Goal: Task Accomplishment & Management: Manage account settings

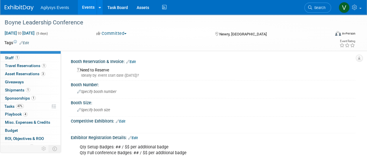
scroll to position [26, 0]
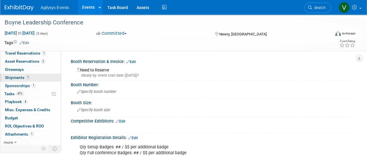
click at [26, 79] on span "Shipments 1" at bounding box center [17, 77] width 25 height 5
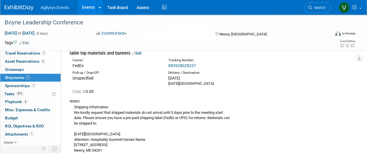
scroll to position [90, 0]
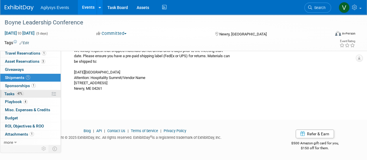
click at [17, 91] on span "47%" at bounding box center [20, 93] width 8 height 4
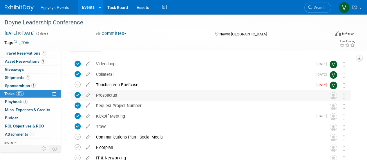
scroll to position [29, 0]
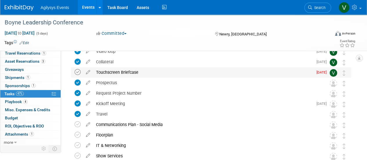
click at [76, 72] on icon at bounding box center [78, 72] width 6 height 6
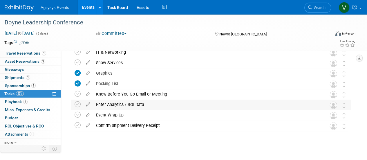
scroll to position [128, 0]
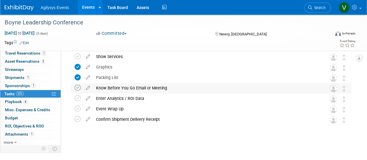
click at [75, 88] on icon at bounding box center [78, 88] width 6 height 6
click at [77, 117] on icon at bounding box center [78, 119] width 6 height 6
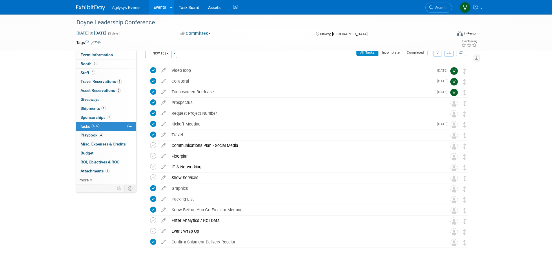
scroll to position [0, 0]
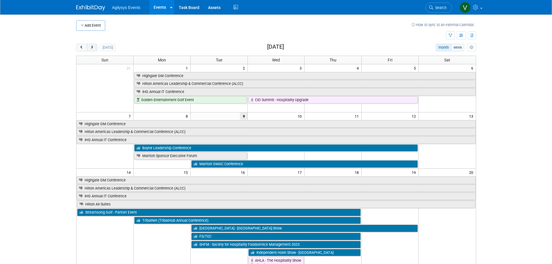
click at [93, 47] on span "next" at bounding box center [92, 48] width 4 height 4
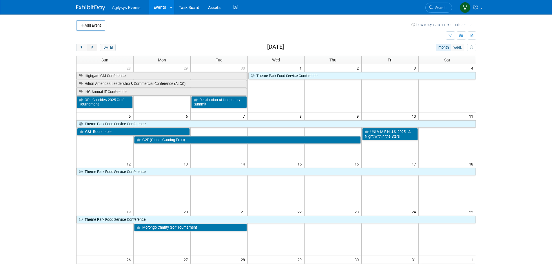
click at [92, 48] on span "next" at bounding box center [92, 48] width 4 height 4
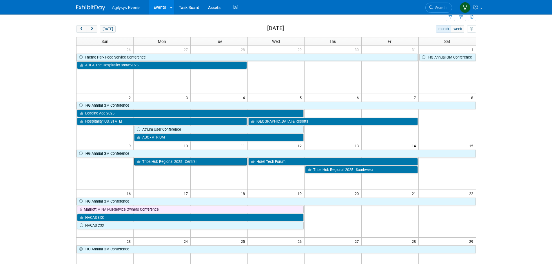
scroll to position [29, 0]
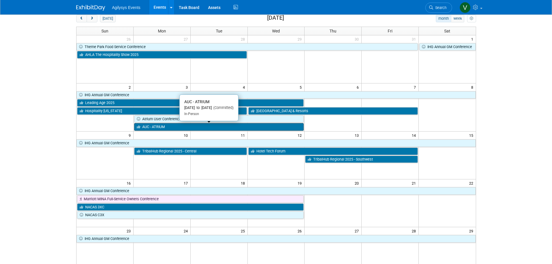
click at [161, 128] on link "AUC - ATRIUM" at bounding box center [219, 127] width 170 height 8
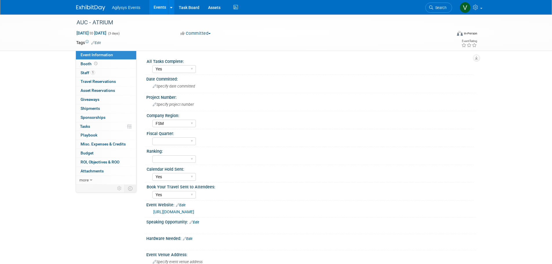
select select "Yes"
select select "FSM"
select select "Yes"
click at [94, 65] on icon at bounding box center [95, 63] width 3 height 3
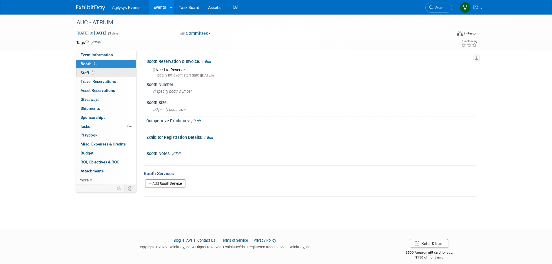
click at [94, 76] on link "1 Staff 1" at bounding box center [106, 73] width 60 height 9
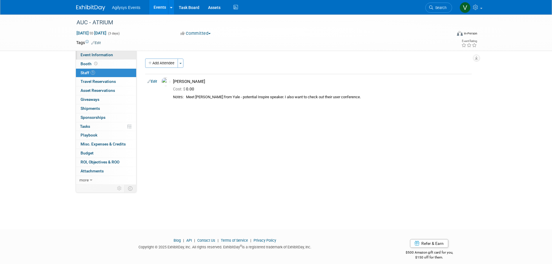
click at [99, 56] on span "Event Information" at bounding box center [97, 54] width 32 height 5
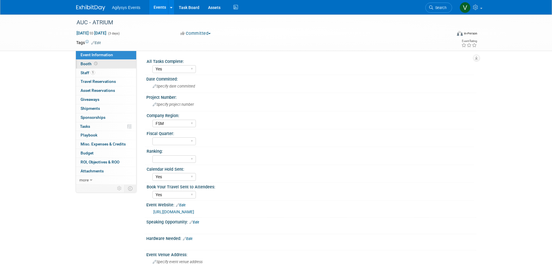
click at [101, 62] on link "Booth" at bounding box center [106, 64] width 60 height 9
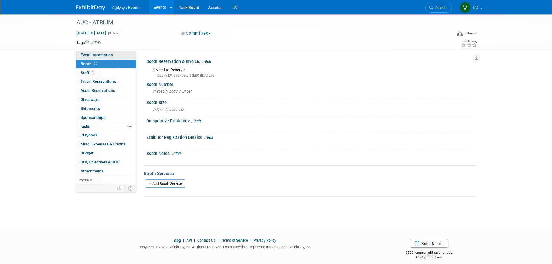
click at [97, 54] on span "Event Information" at bounding box center [97, 54] width 32 height 5
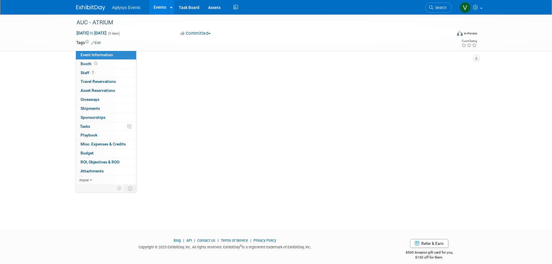
select select "Yes"
select select "FSM"
select select "Yes"
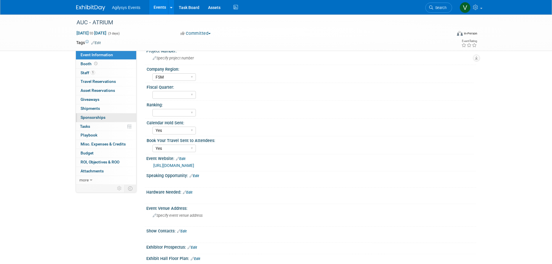
scroll to position [58, 0]
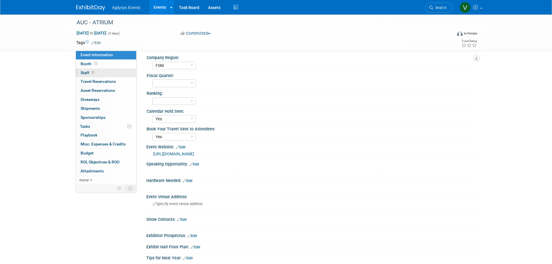
click at [100, 74] on link "1 Staff 1" at bounding box center [106, 73] width 60 height 9
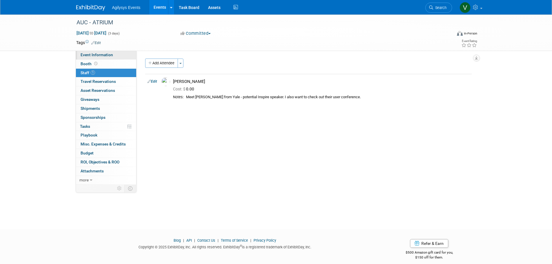
click at [86, 55] on span "Event Information" at bounding box center [97, 54] width 32 height 5
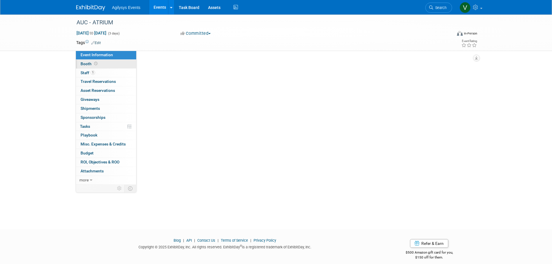
select select "Yes"
select select "FSM"
select select "Yes"
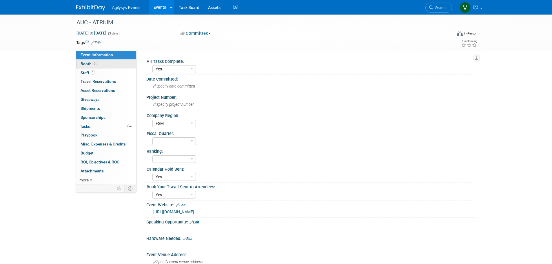
click at [87, 65] on span "Booth" at bounding box center [90, 63] width 18 height 5
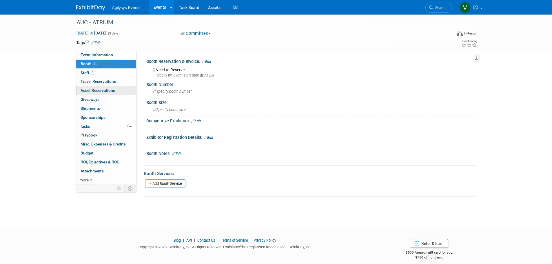
click at [91, 88] on link "0 Asset Reservations 0" at bounding box center [106, 90] width 60 height 9
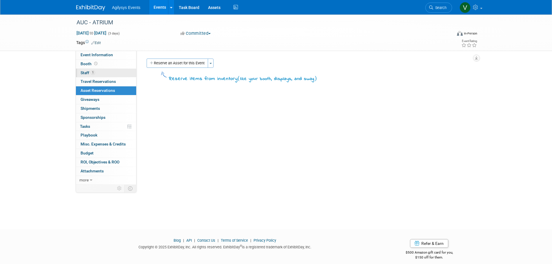
click at [86, 74] on span "Staff 1" at bounding box center [88, 72] width 14 height 5
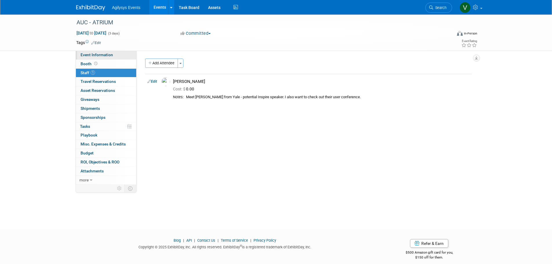
click at [88, 59] on link "Event Information" at bounding box center [106, 55] width 60 height 9
select select "Yes"
select select "FSM"
select select "Yes"
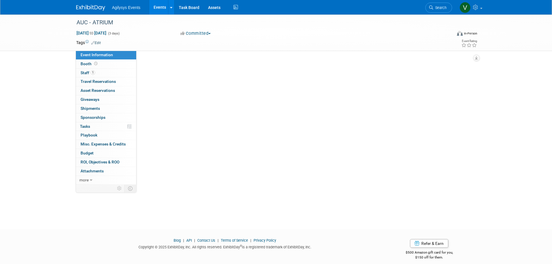
click at [88, 56] on span "Event Information" at bounding box center [97, 54] width 32 height 5
select select "Yes"
select select "FSM"
select select "Yes"
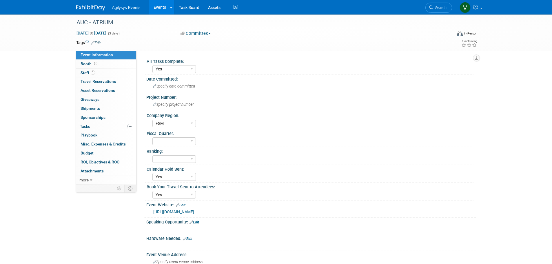
click at [52, 91] on div "AUC - ATRIUM Nov 3, 2025 to Nov 5, 2025 (3 days) Nov 3, 2025 to Nov 5, 2025 Com…" at bounding box center [276, 263] width 552 height 499
click at [93, 8] on img at bounding box center [90, 8] width 29 height 6
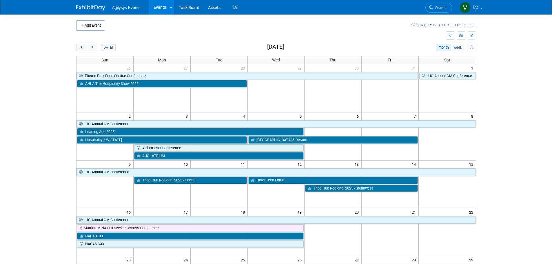
click at [98, 7] on img at bounding box center [90, 8] width 29 height 6
click at [85, 49] on button "prev" at bounding box center [81, 48] width 11 height 8
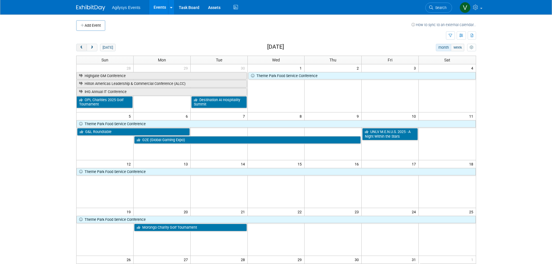
click at [83, 49] on span "prev" at bounding box center [81, 48] width 4 height 4
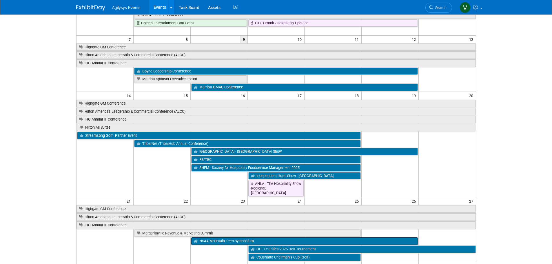
scroll to position [87, 0]
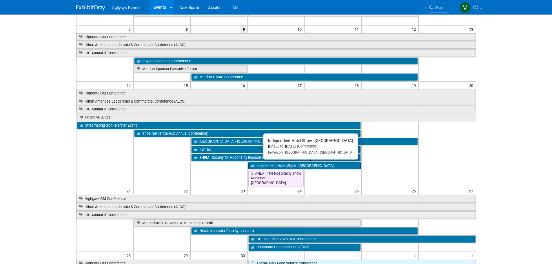
click at [317, 168] on link "Independent Hotel Show - [GEOGRAPHIC_DATA]" at bounding box center [304, 166] width 113 height 8
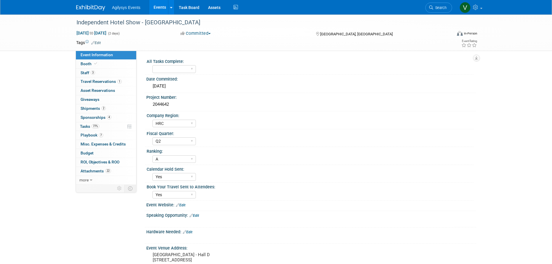
select select "HRC"
select select "Q2"
select select "A"
select select "Yes"
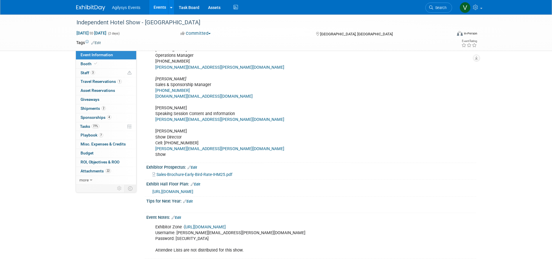
scroll to position [148, 0]
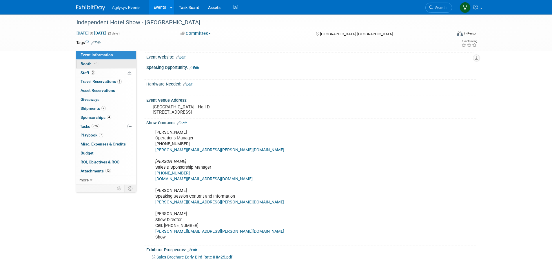
click at [89, 62] on span "Booth" at bounding box center [90, 63] width 18 height 5
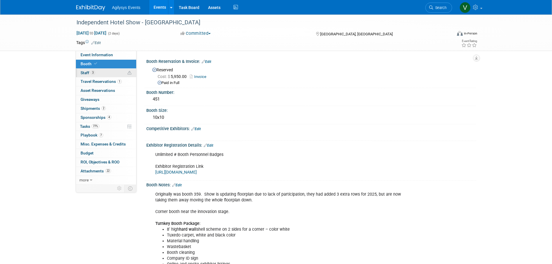
click at [90, 72] on span "Staff 3" at bounding box center [88, 72] width 14 height 5
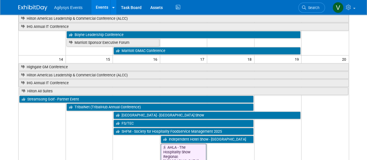
scroll to position [116, 0]
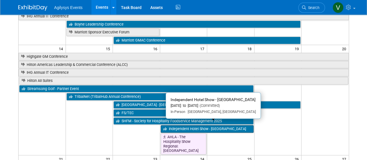
click at [228, 127] on link "Independent Hotel Show - [GEOGRAPHIC_DATA]" at bounding box center [207, 129] width 93 height 8
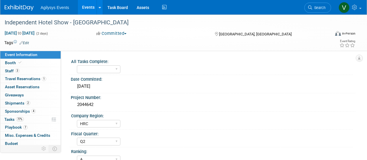
select select "HRC"
select select "Q2"
select select "A"
select select "Yes"
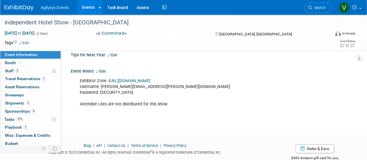
scroll to position [348, 0]
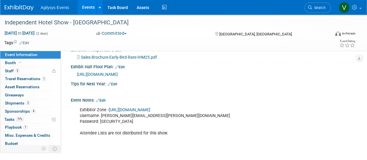
drag, startPoint x: 177, startPoint y: 78, endPoint x: 74, endPoint y: 79, distance: 102.6
click at [74, 78] on div "https://www.expocad.com/host/fx/expodevco/25ihm/exfx.html#floorplan" at bounding box center [213, 73] width 284 height 8
copy span "https://www.expocad.com/host/fx/expodevco/25ihm/exfx.html#floorplan"
click at [118, 77] on span "https://www.expocad.com/host/fx/expodevco/25ihm/exfx.html#floorplan" at bounding box center [97, 74] width 41 height 5
click at [19, 8] on img at bounding box center [19, 8] width 29 height 6
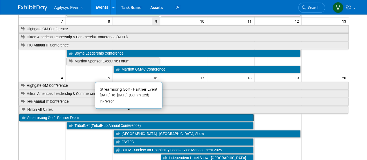
scroll to position [87, 0]
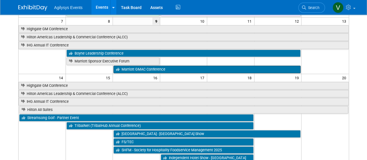
click at [137, 68] on link "Marriott GMAC Conference" at bounding box center [206, 70] width 187 height 8
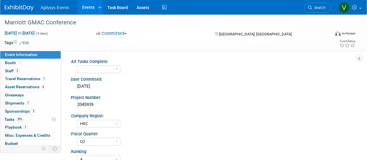
select select "HRC"
select select "Q2"
select select "A"
select select "Yes"
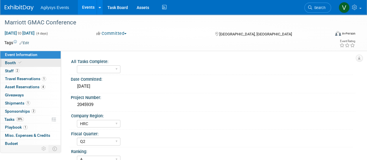
click at [15, 64] on span "Booth" at bounding box center [14, 62] width 18 height 5
